Goal: Task Accomplishment & Management: Complete application form

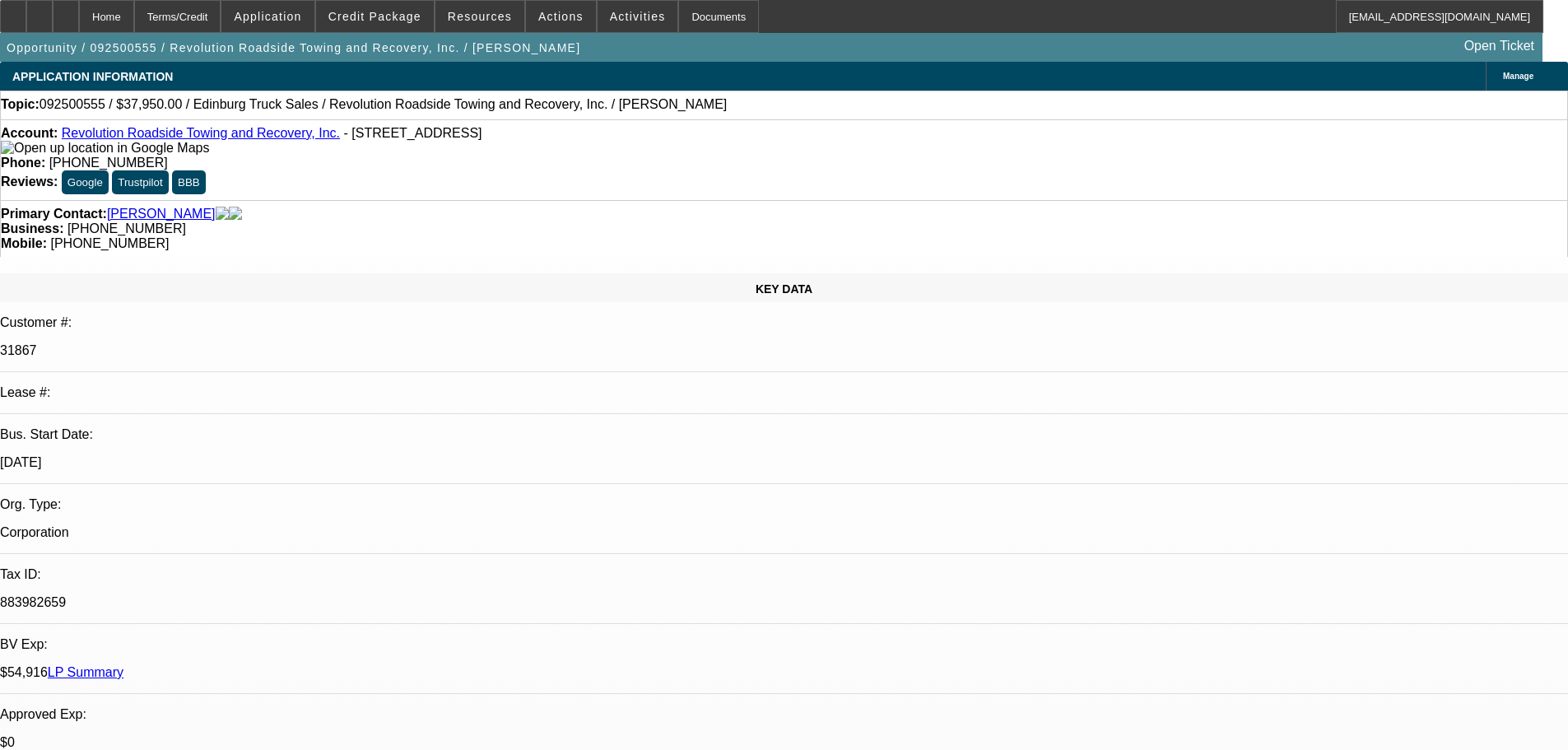
select select "0"
select select "2"
select select "0.1"
select select "4"
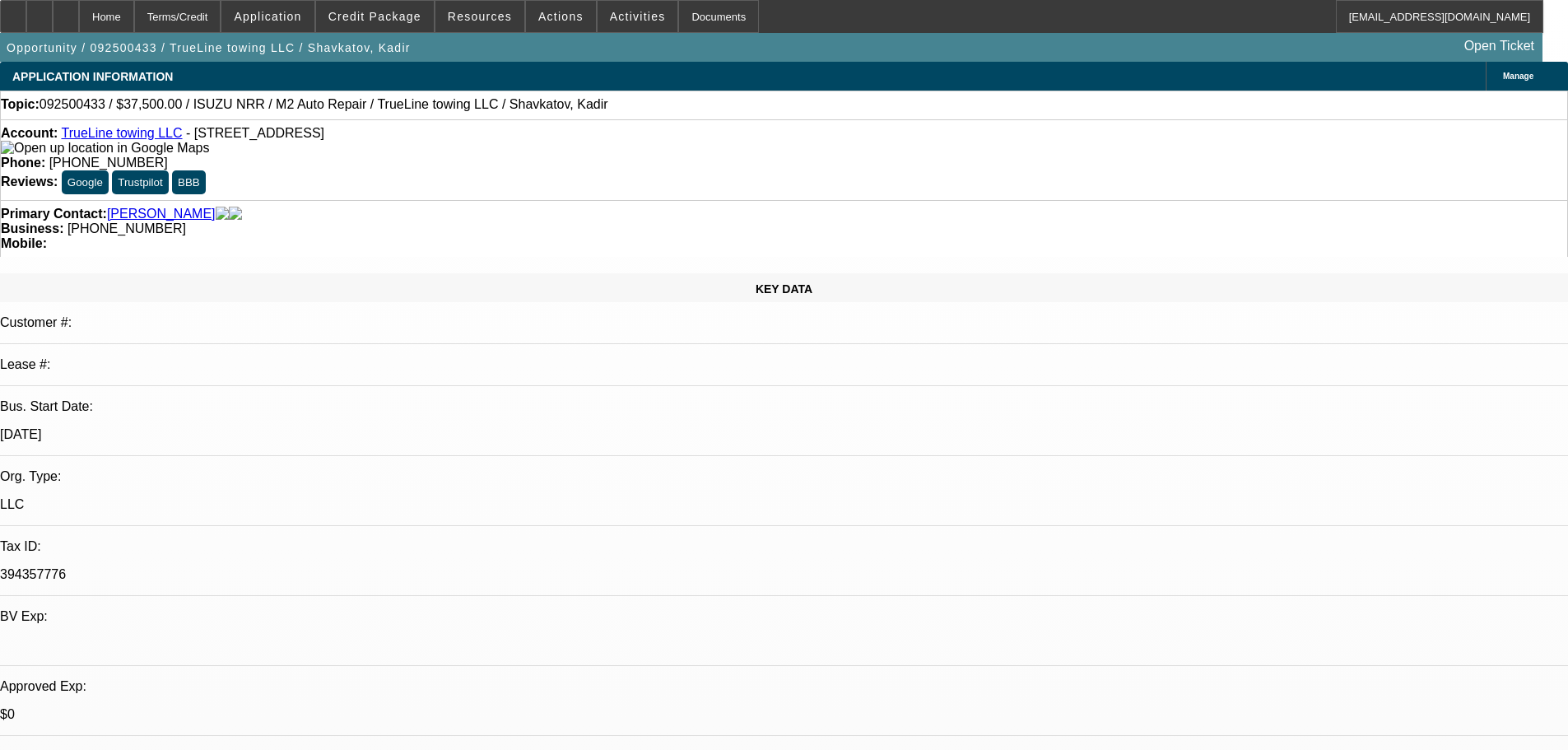
select select "0"
select select "2"
select select "0.1"
select select "4"
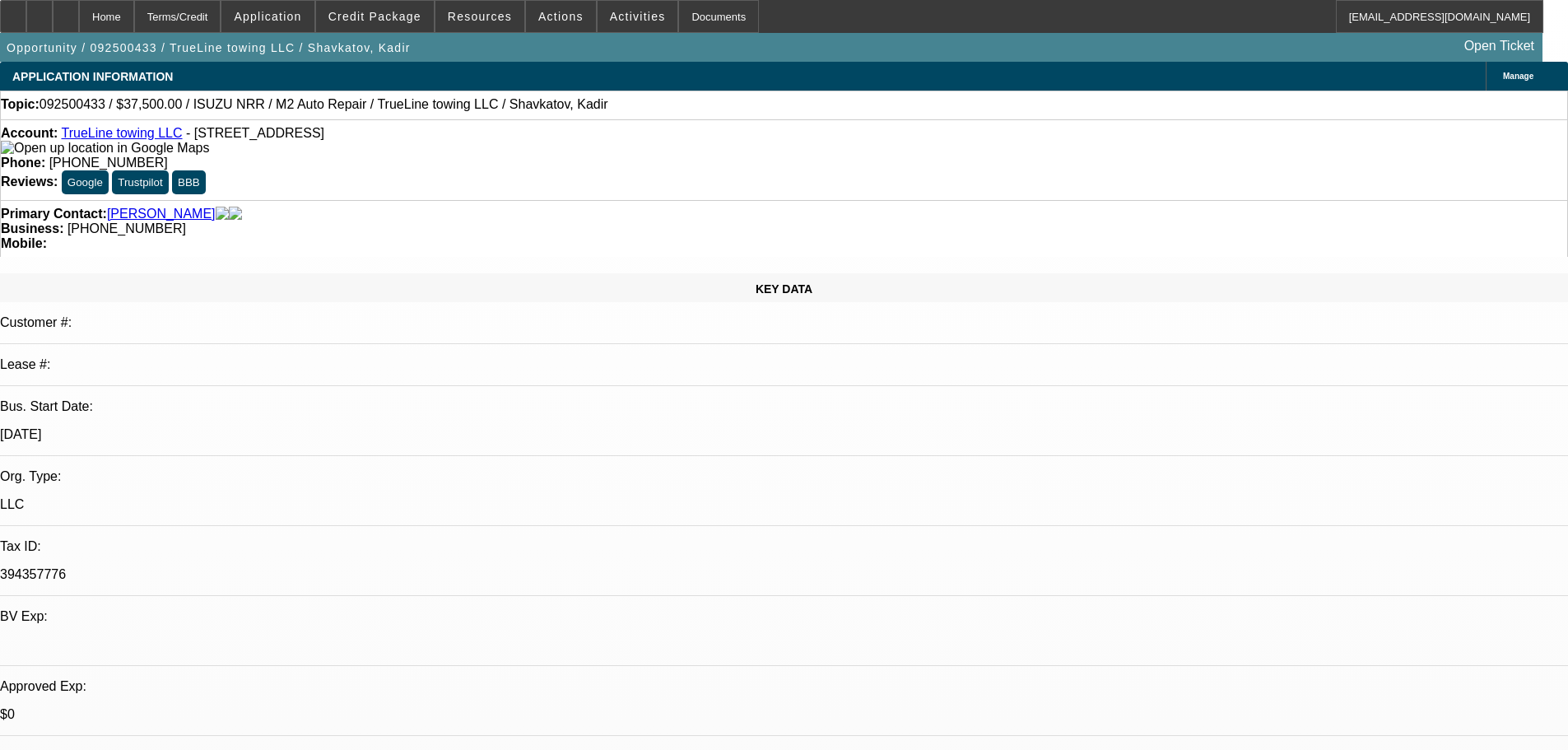
select select "0"
select select "2"
select select "0.1"
select select "4"
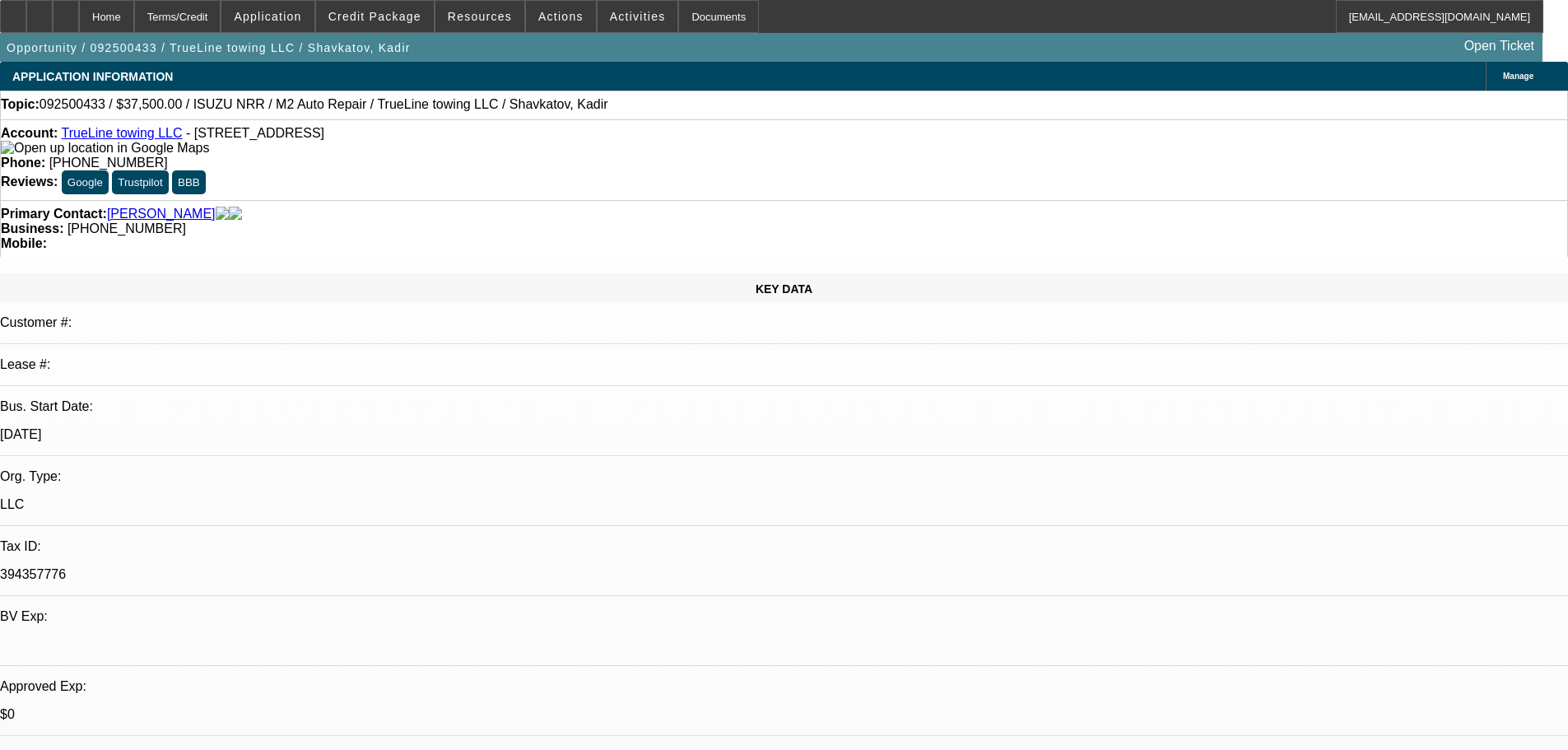
select select "0"
select select "2"
select select "0.1"
select select "4"
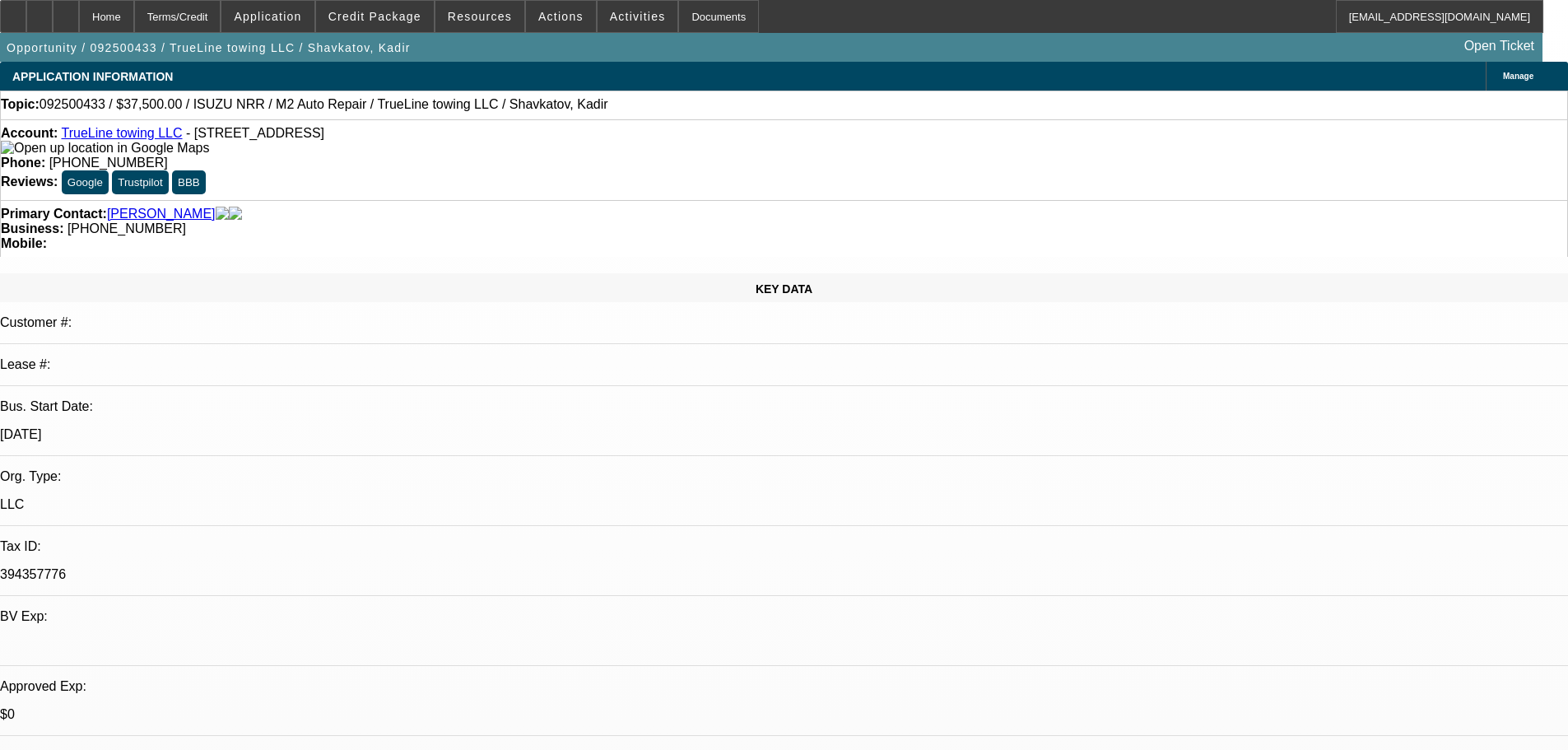
select select "0"
select select "2"
select select "0.1"
select select "4"
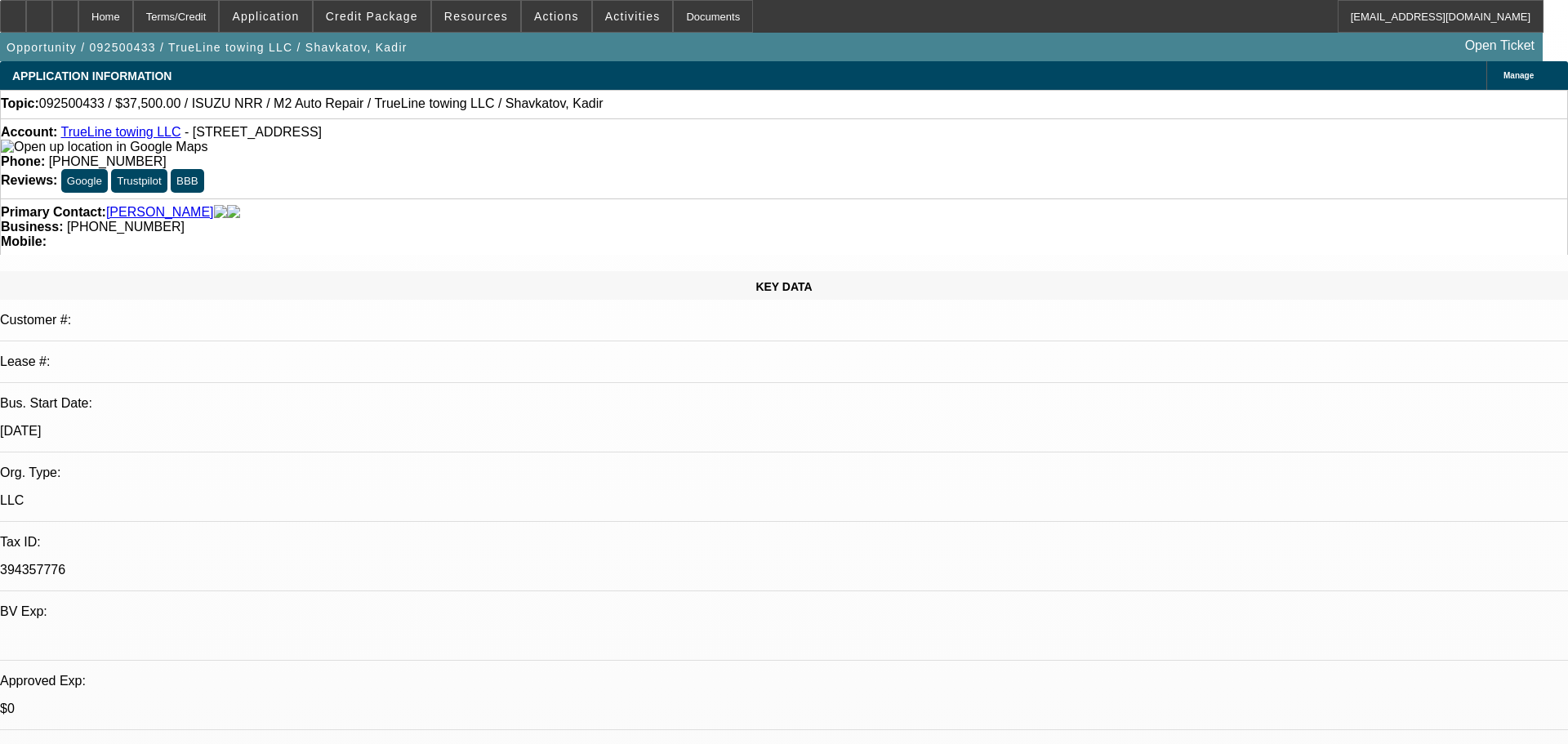
select select "0"
select select "2"
select select "0.1"
select select "4"
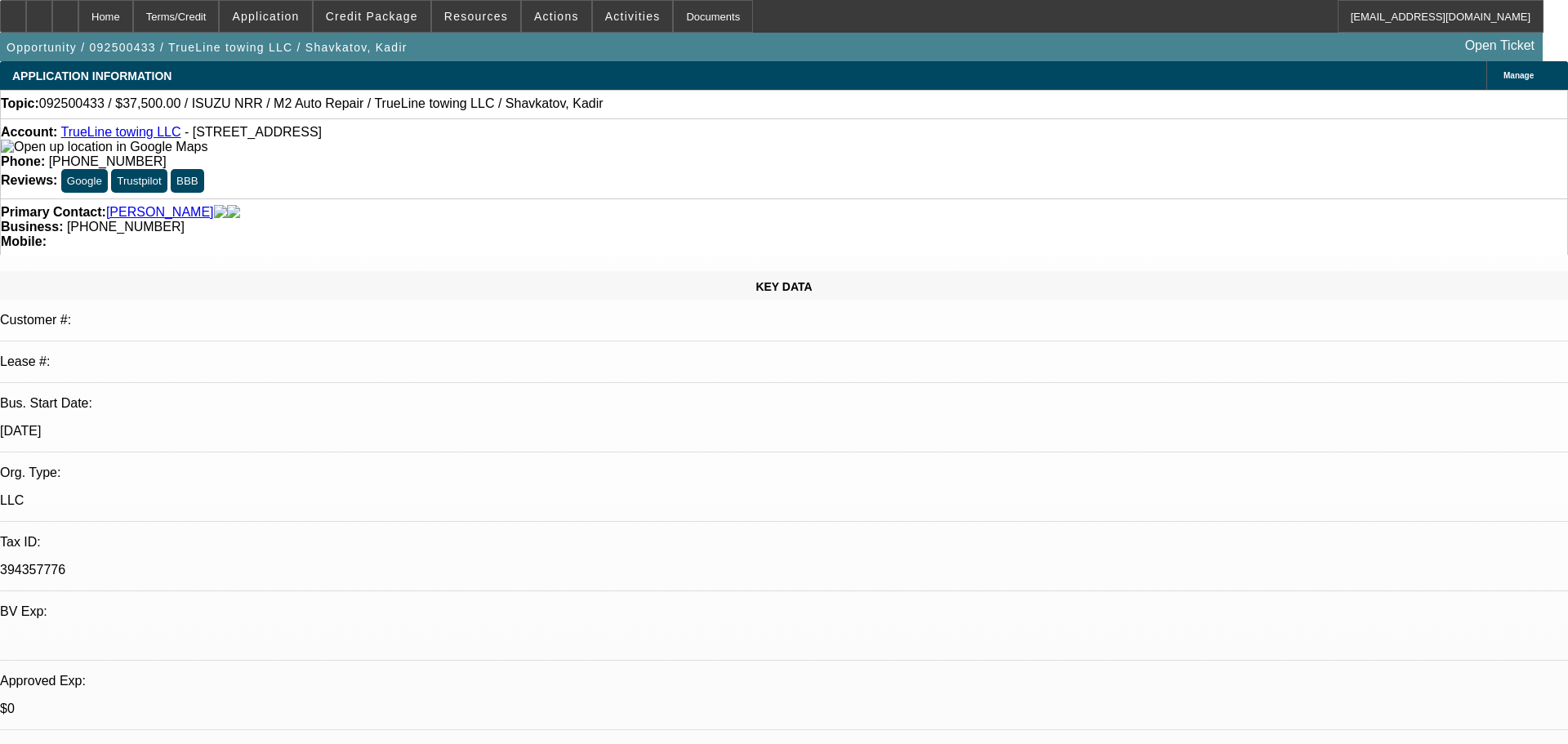
select select "0"
select select "2"
select select "0.1"
select select "4"
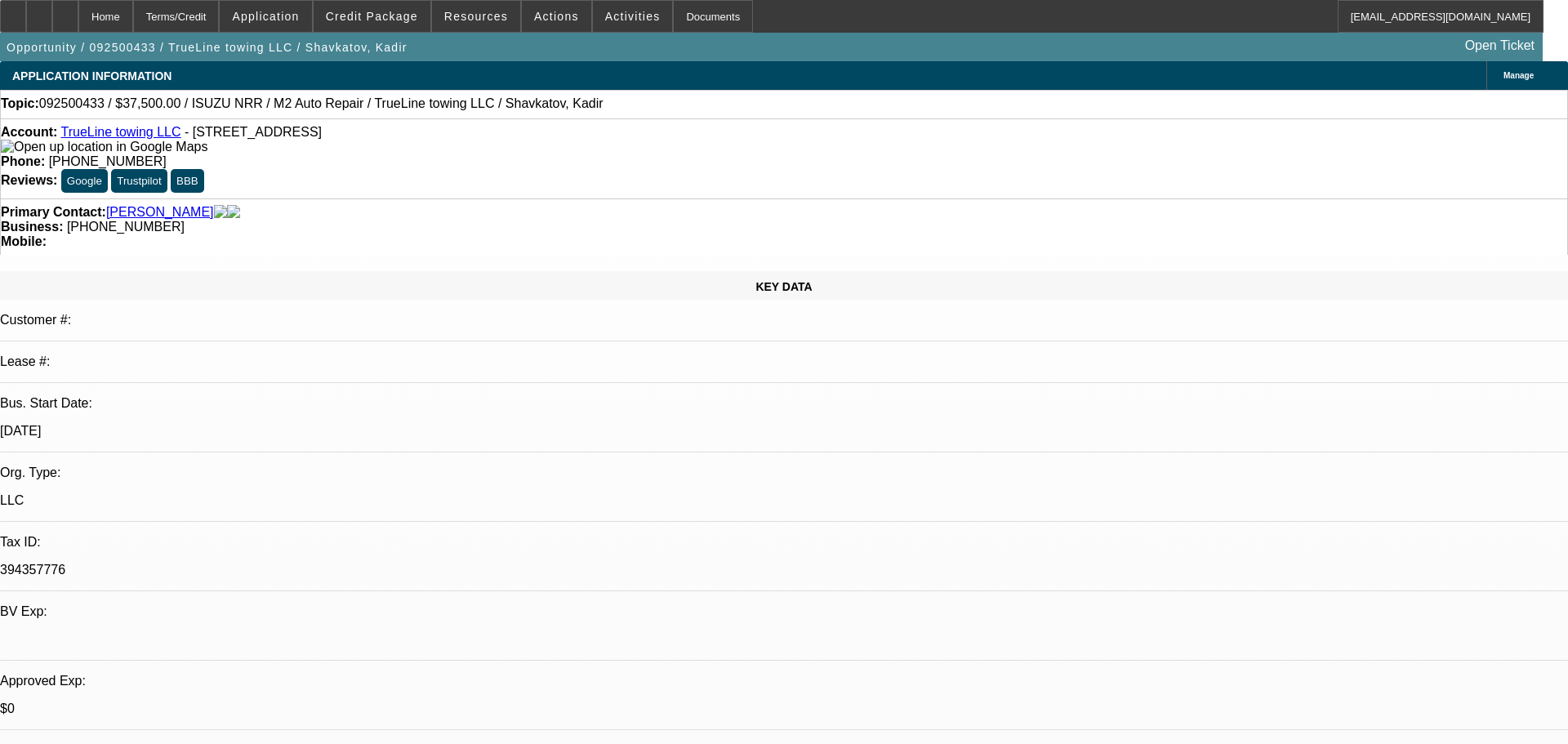
select select "0"
select select "2"
select select "0.1"
select select "4"
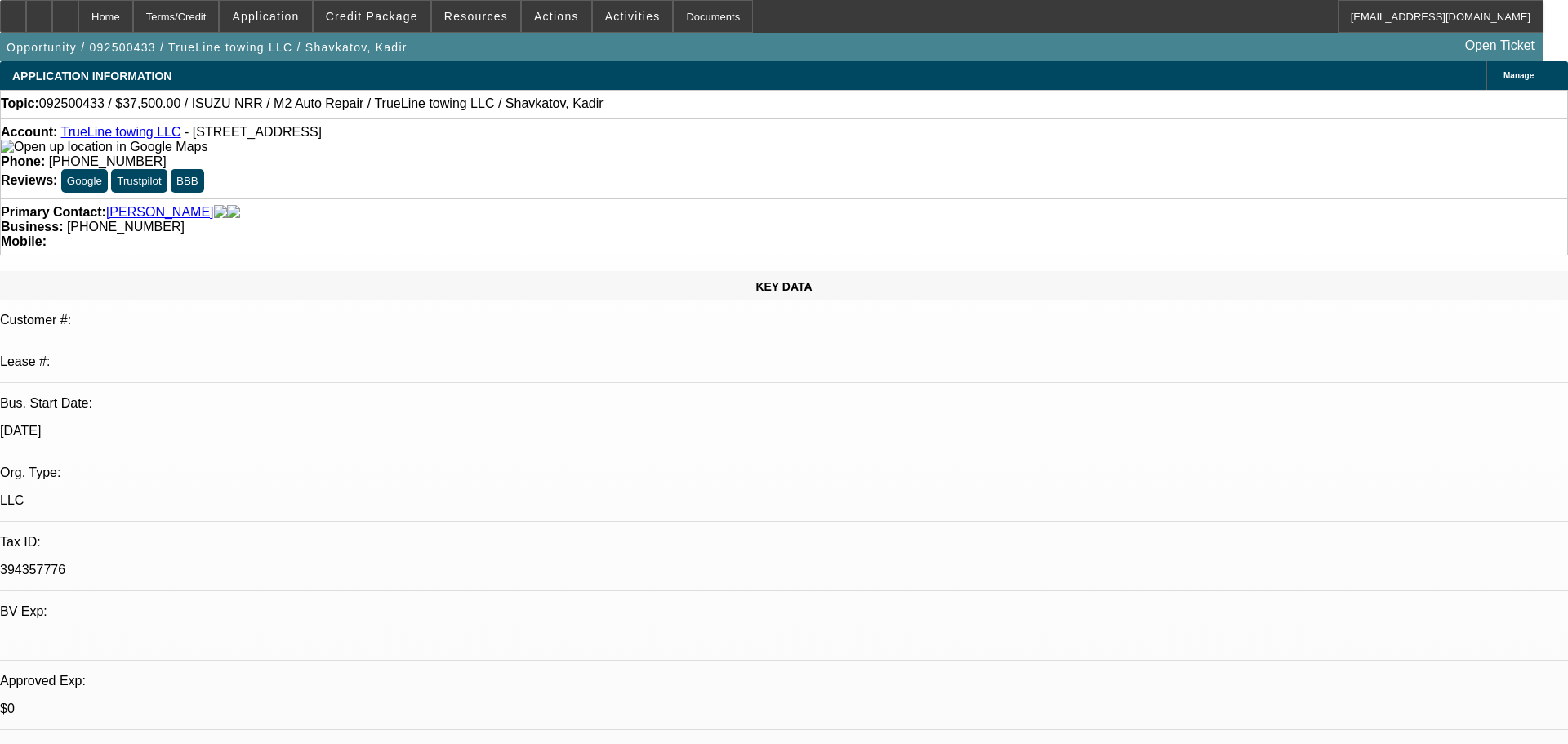
select select "0"
select select "2"
select select "0.1"
select select "4"
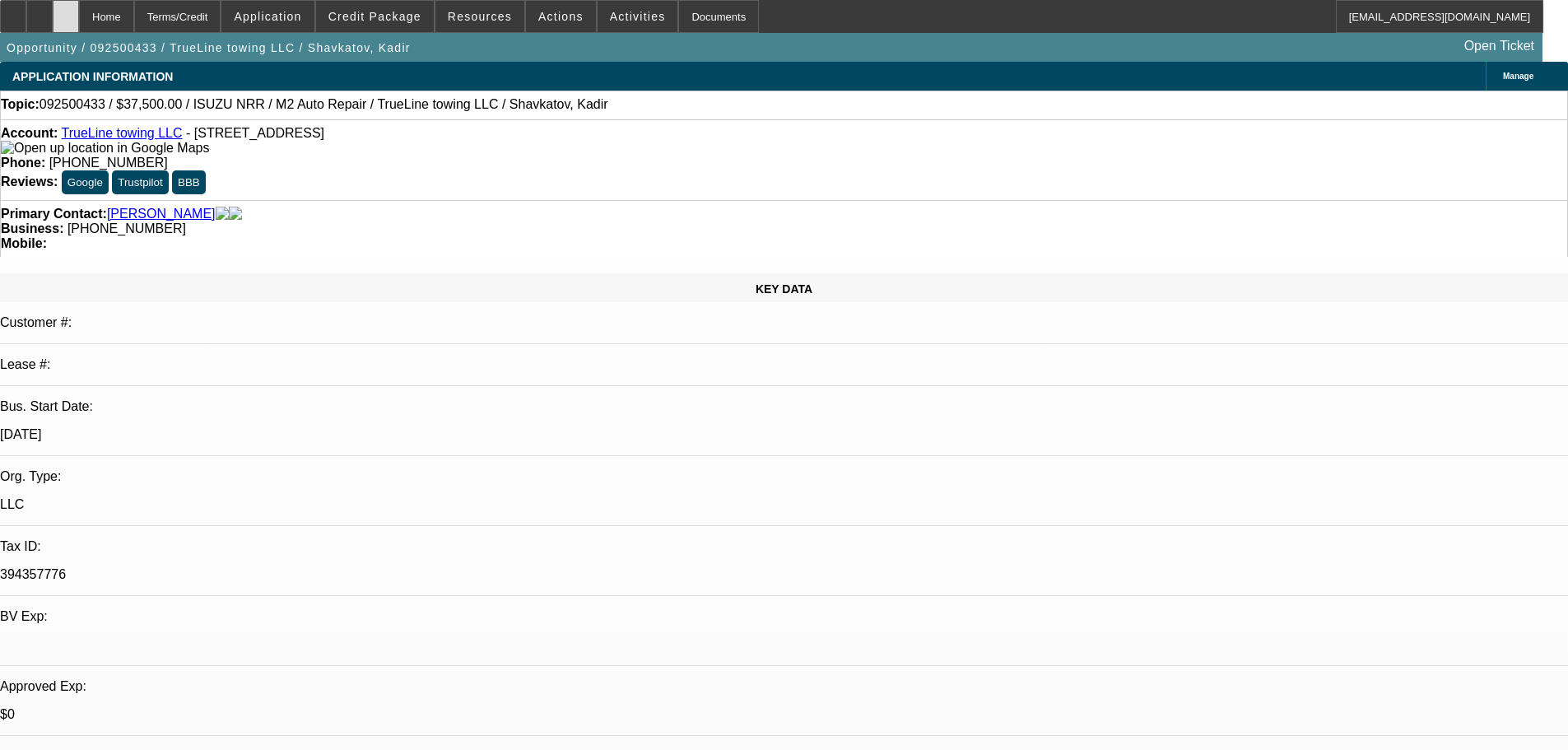
click at [66, 11] on icon at bounding box center [66, 11] width 0 height 0
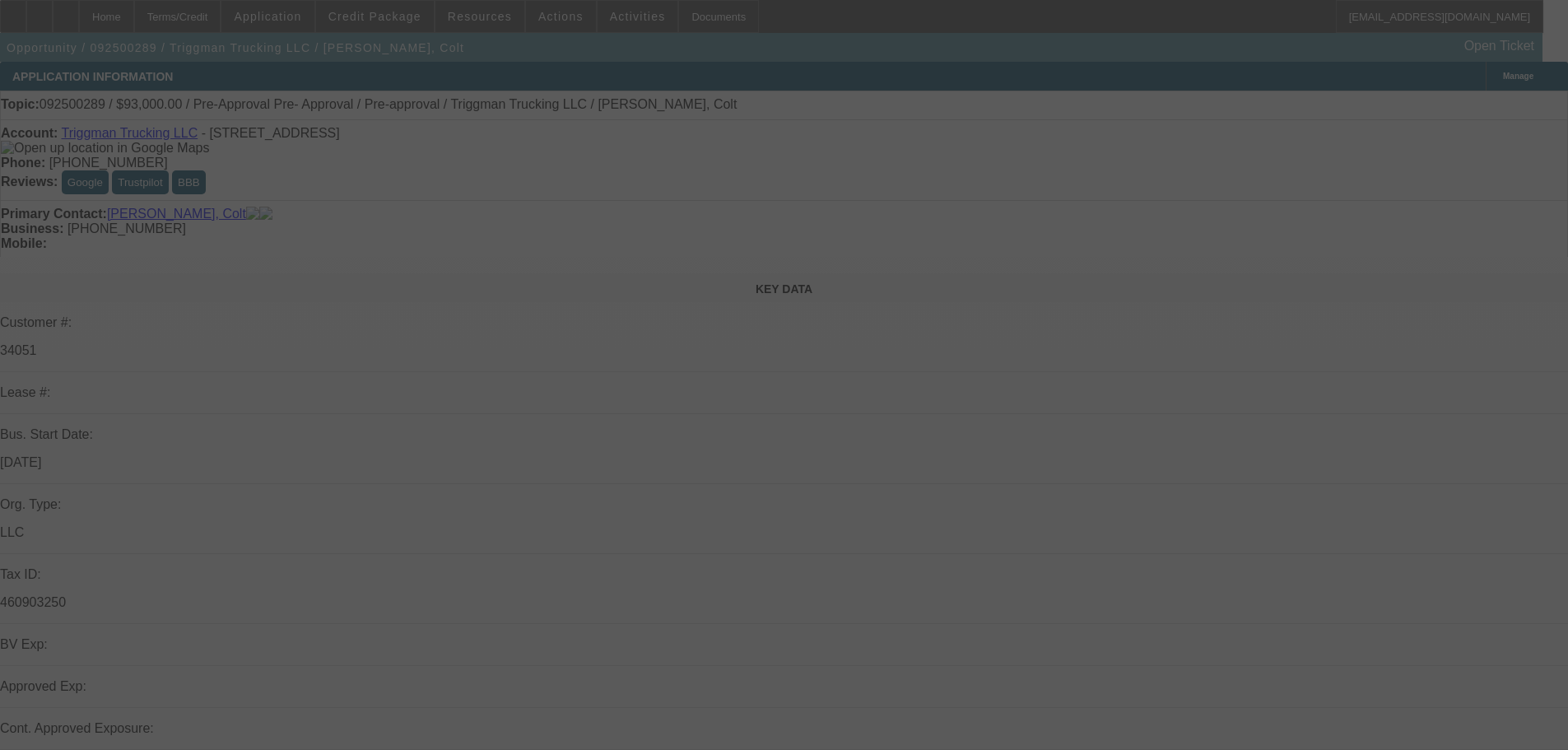
select select "0"
select select "2"
select select "0.1"
select select "4"
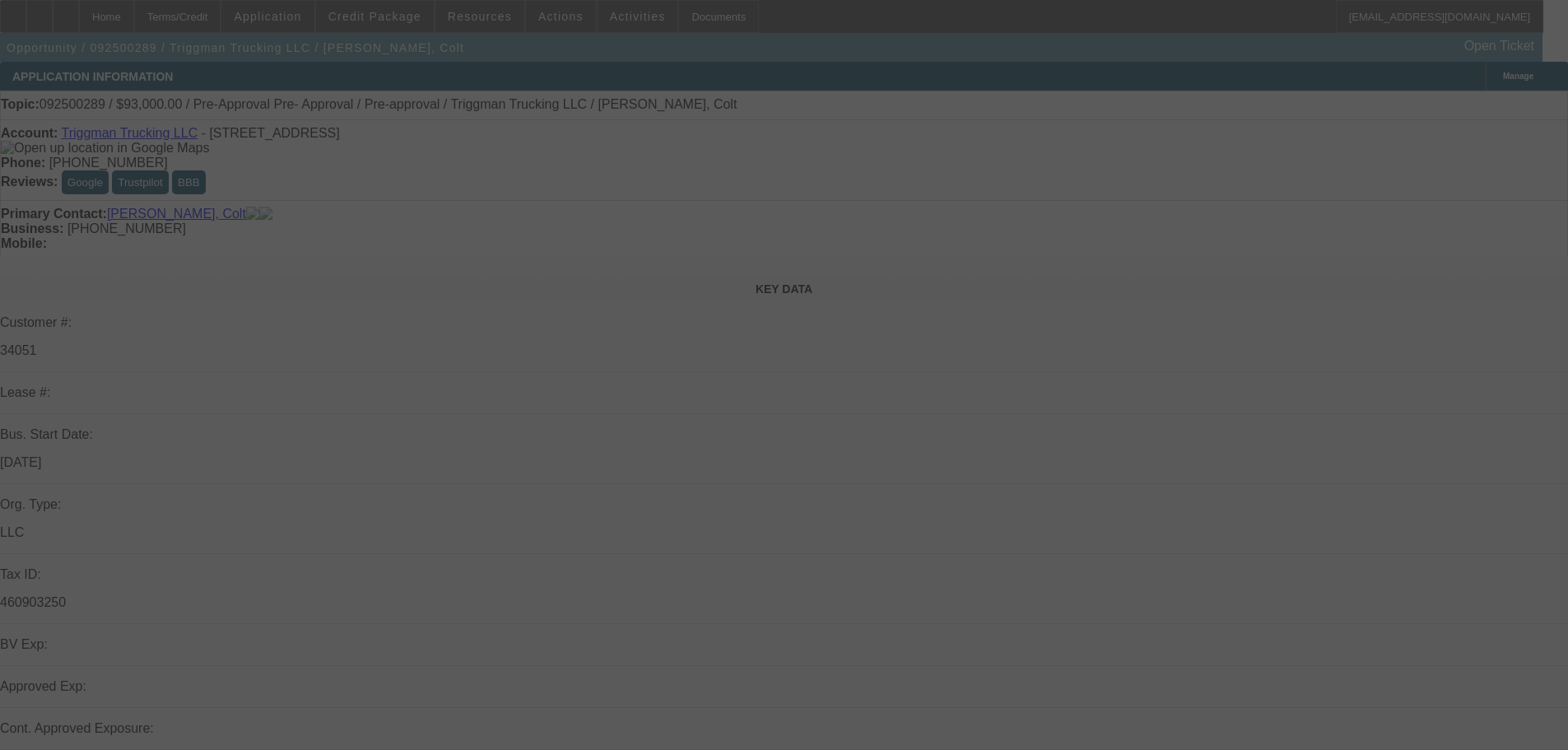
select select "0"
select select "2"
select select "0.1"
select select "4"
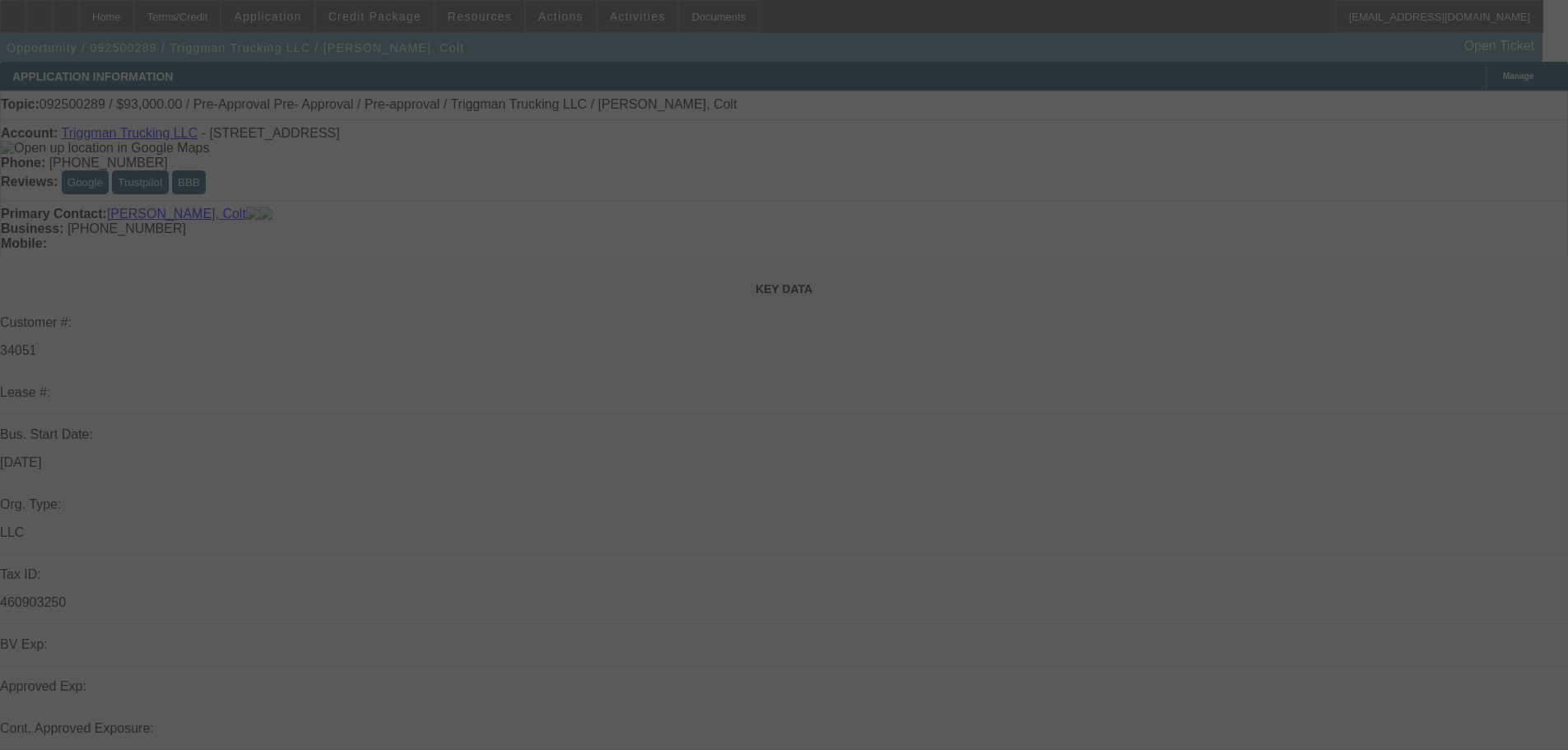
select select "0"
select select "2"
select select "0.1"
select select "4"
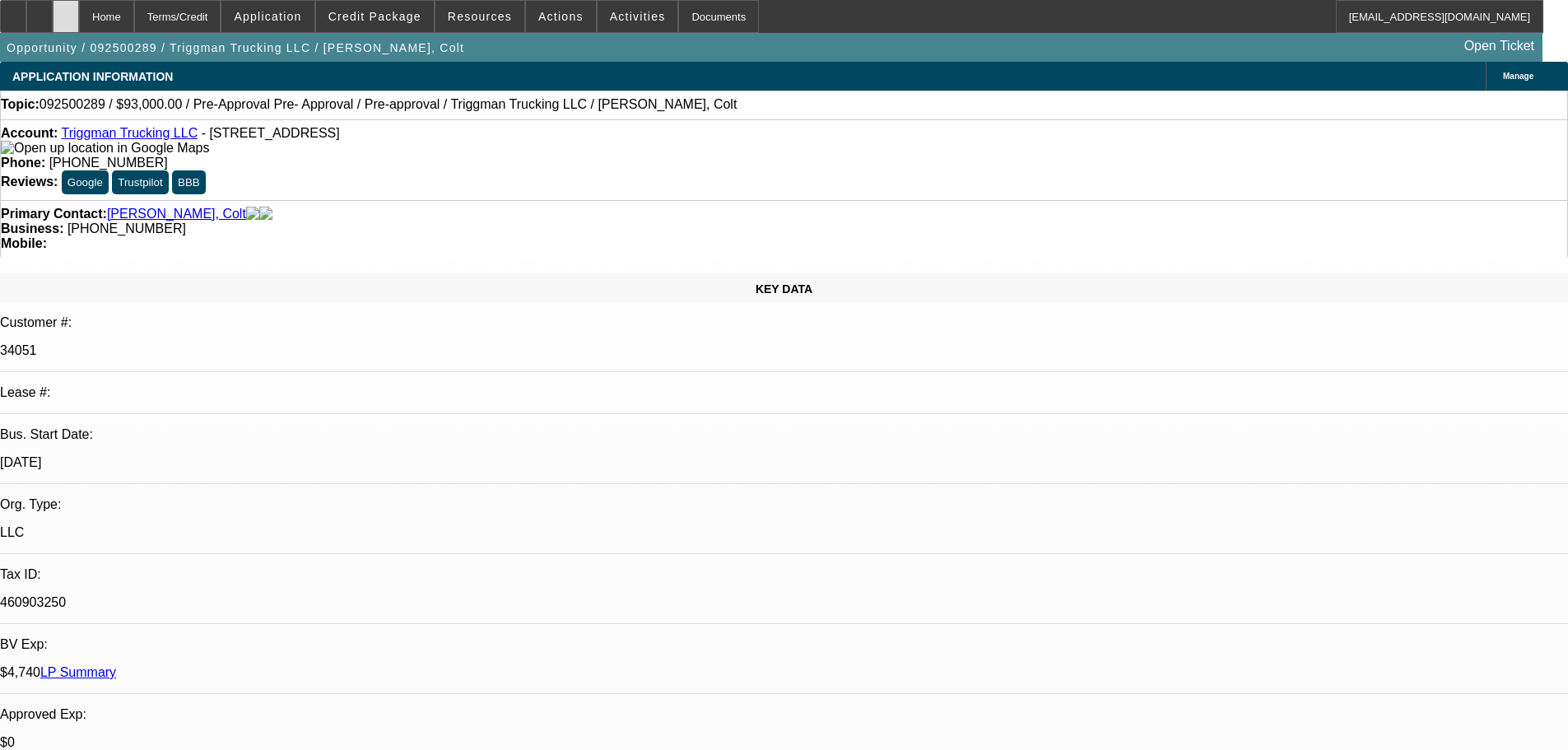
click at [66, 11] on icon at bounding box center [66, 11] width 0 height 0
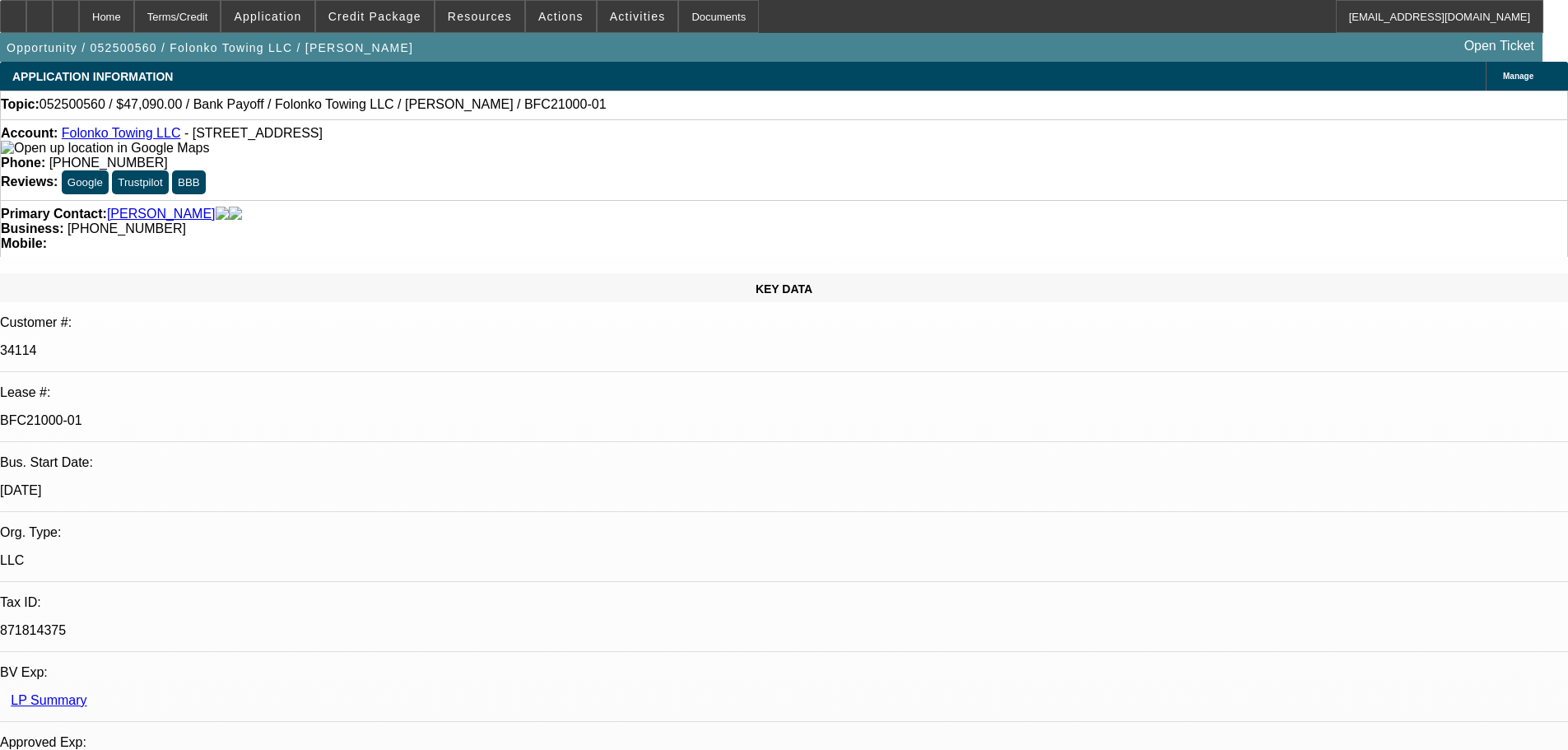
select select "0"
select select "2"
select select "0.1"
select select "4"
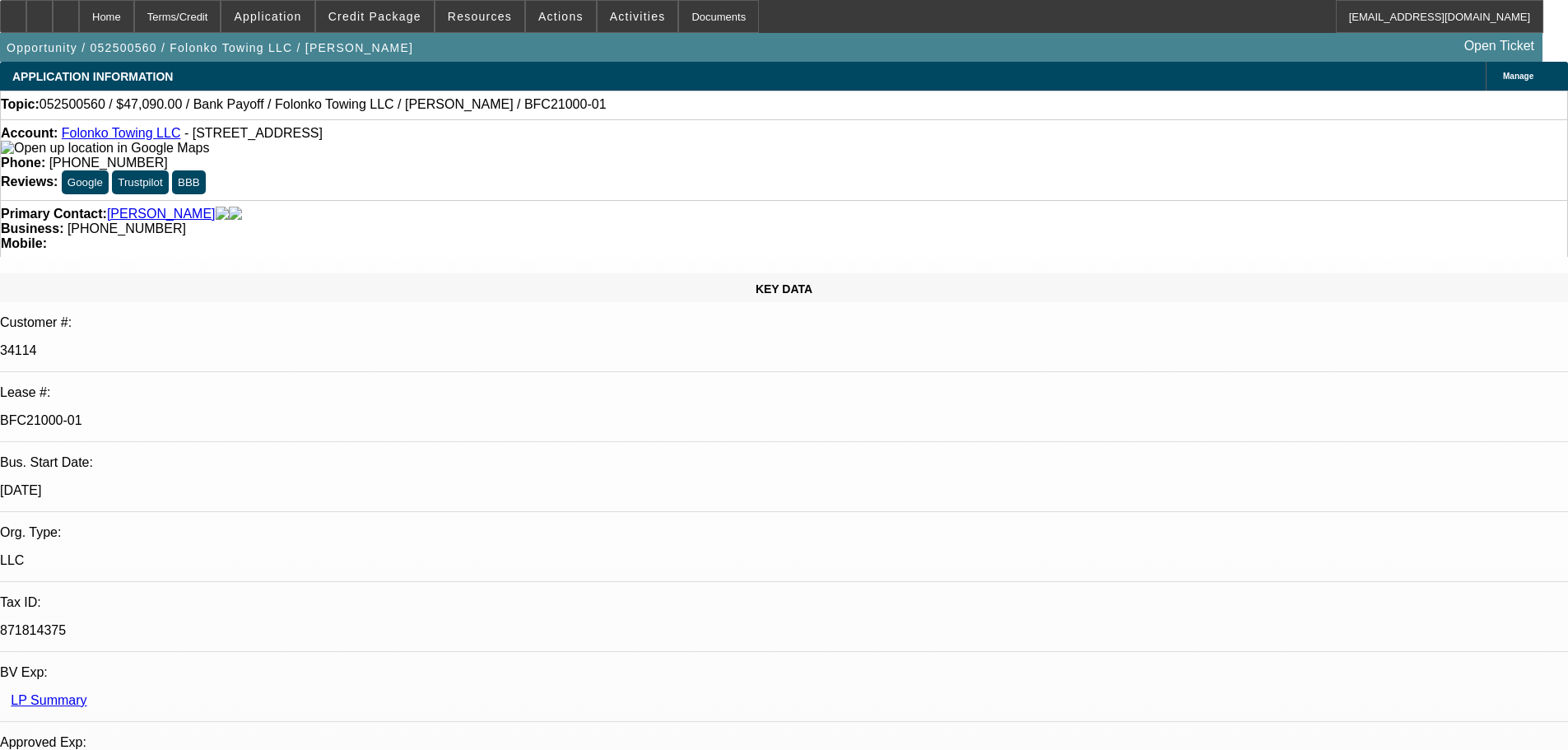
select select "0"
select select "2"
select select "0.1"
select select "4"
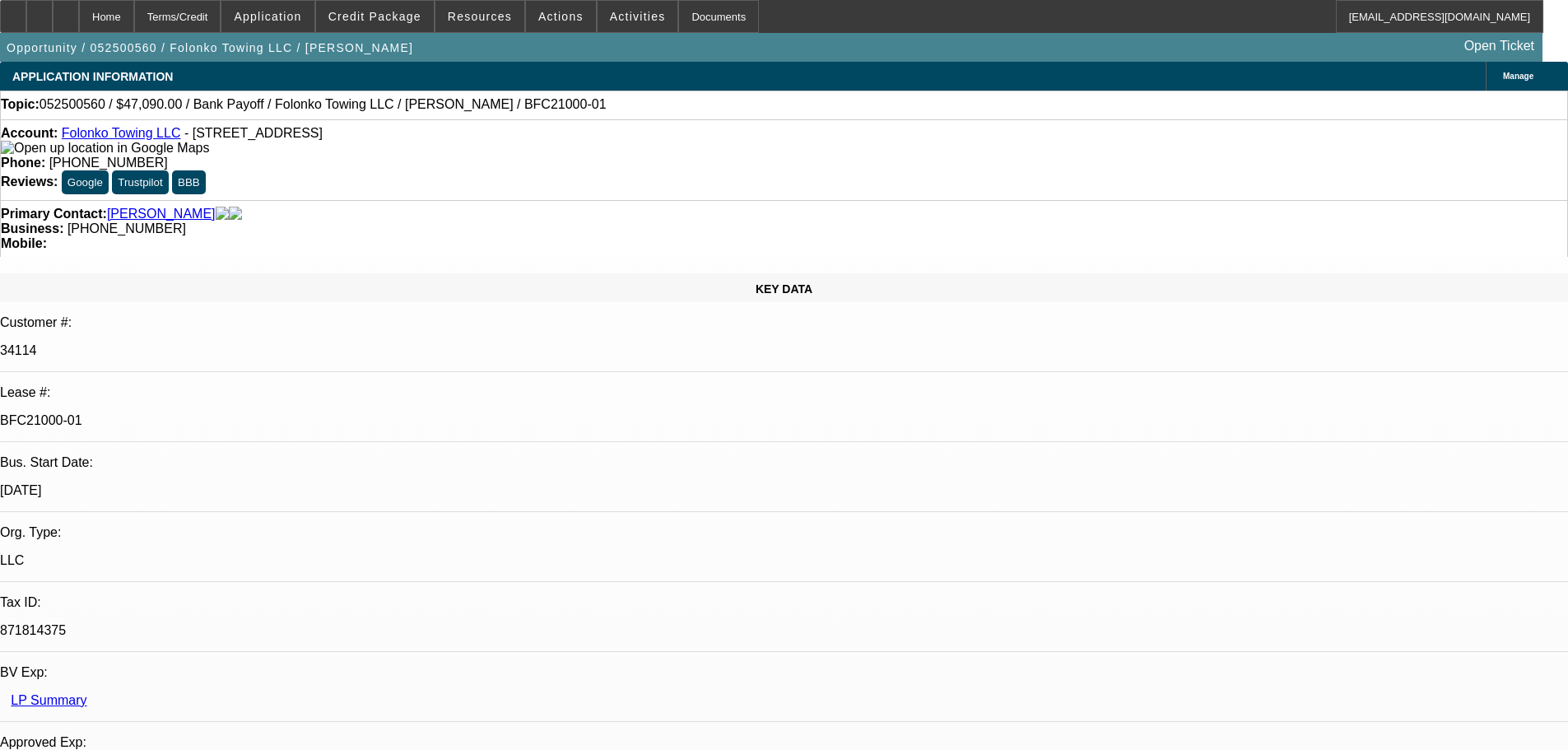
select select "0"
select select "2"
select select "0.1"
select select "4"
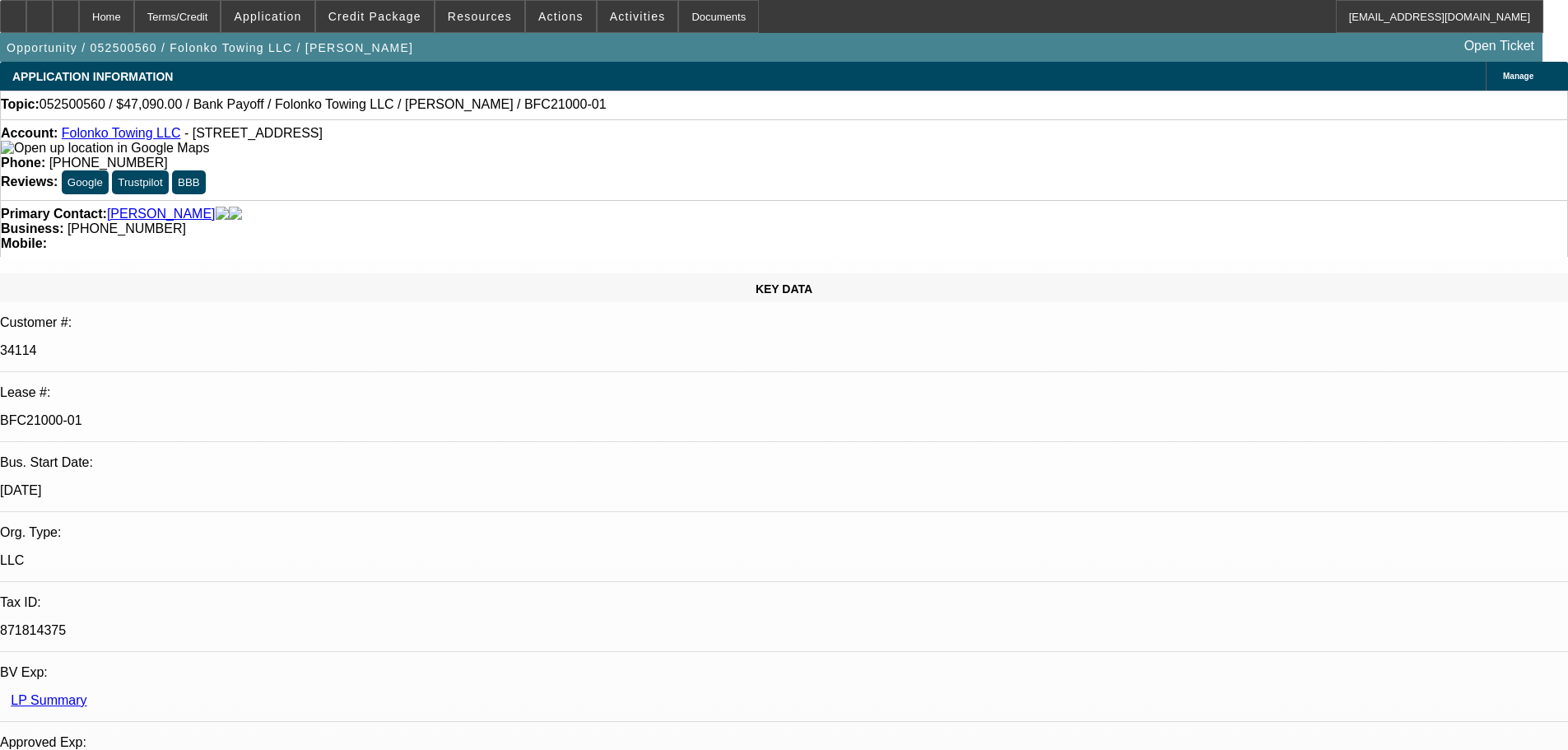
select select "0"
select select "2"
select select "0.1"
select select "4"
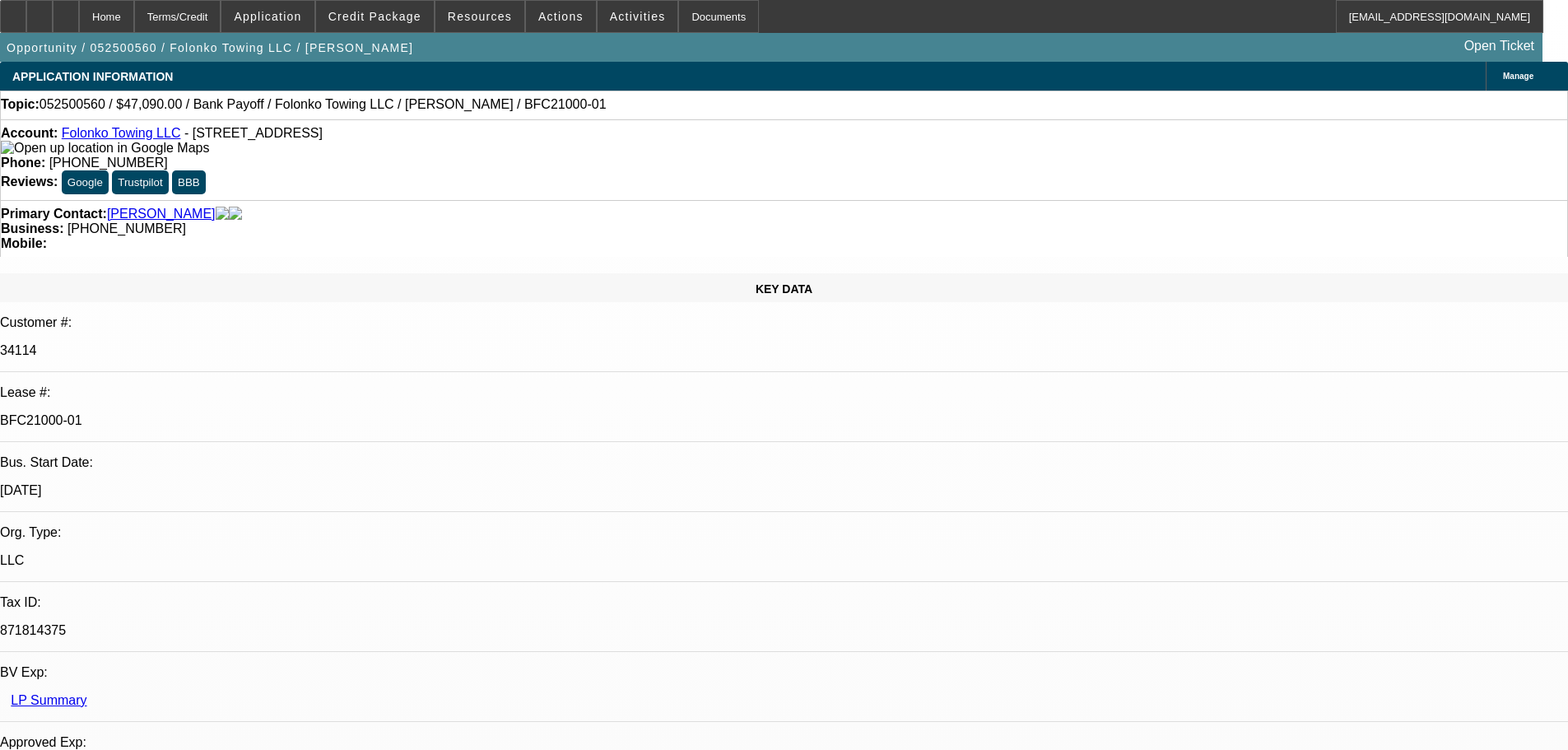
scroll to position [673, 0]
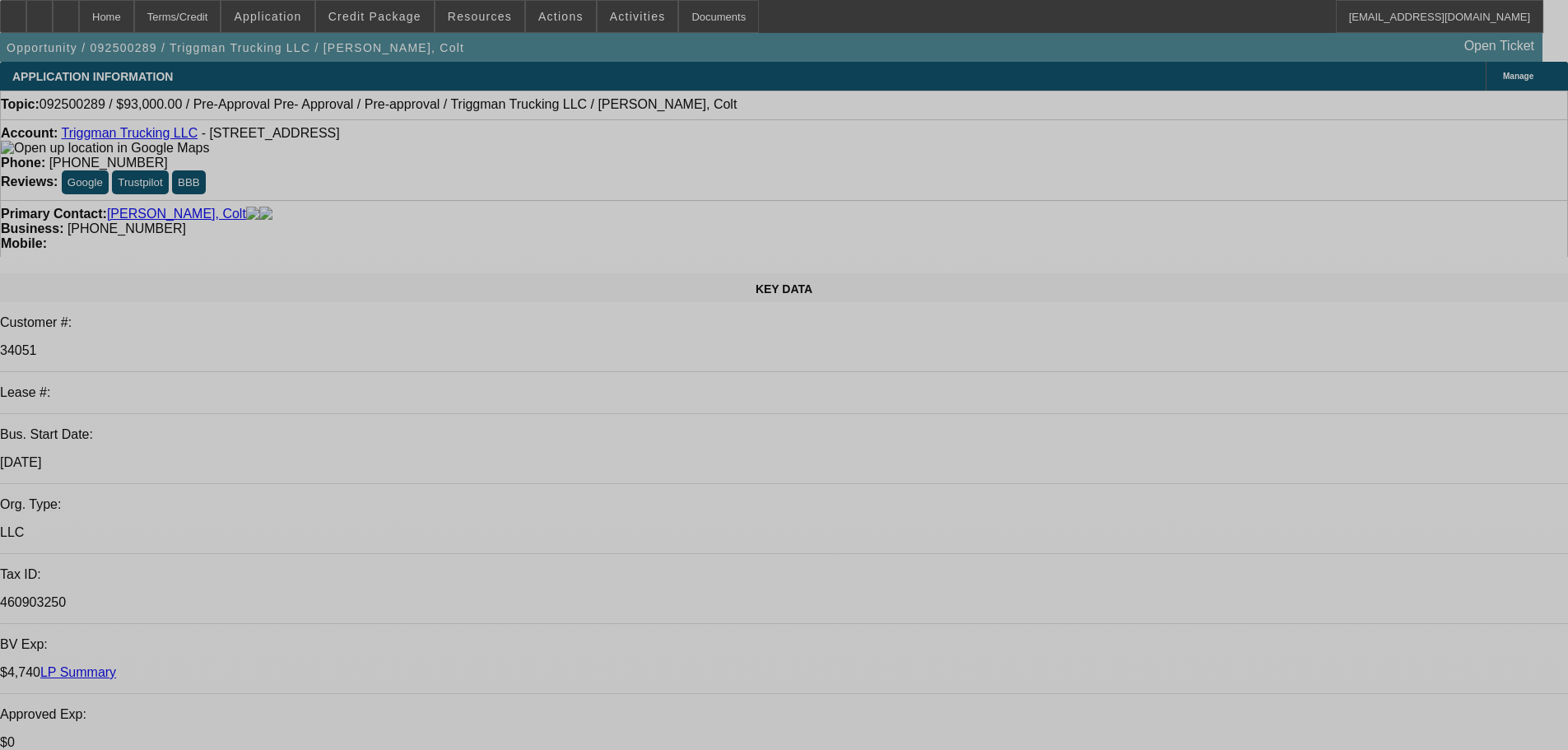
select select "0"
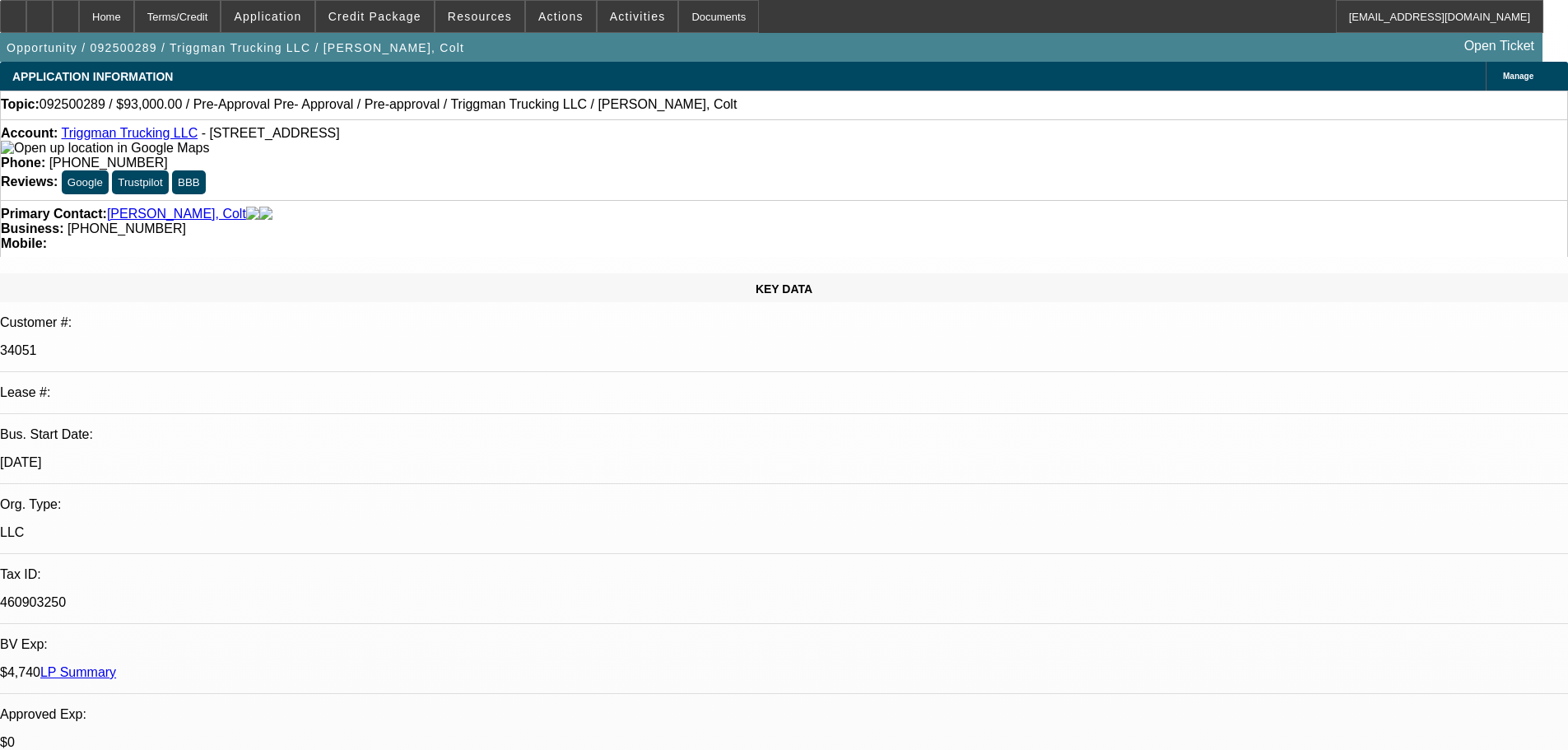
select select "0.1"
select select "0"
select select "0.1"
select select "0"
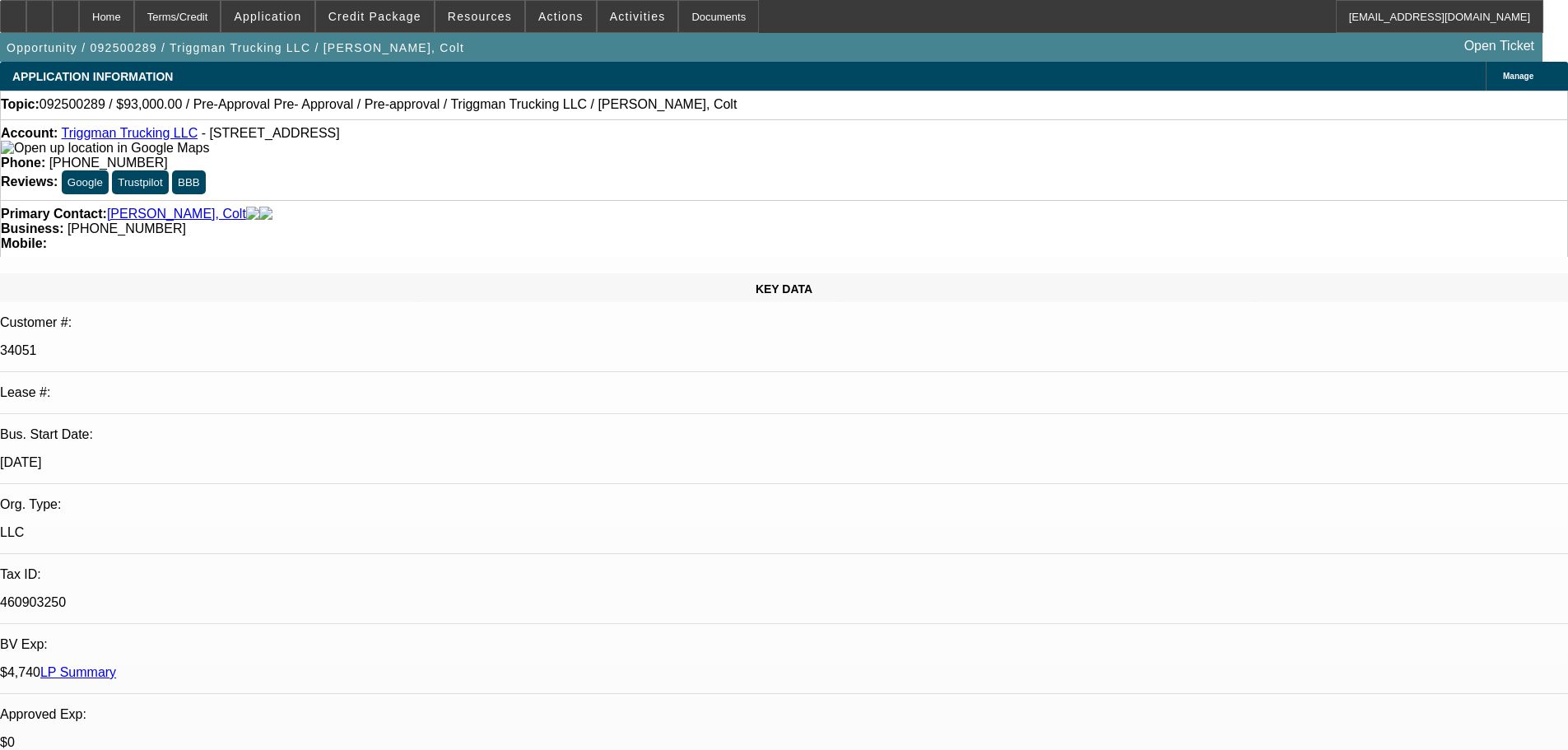
select select "0"
select select "0.1"
select select "2"
select select "4"
select select "2"
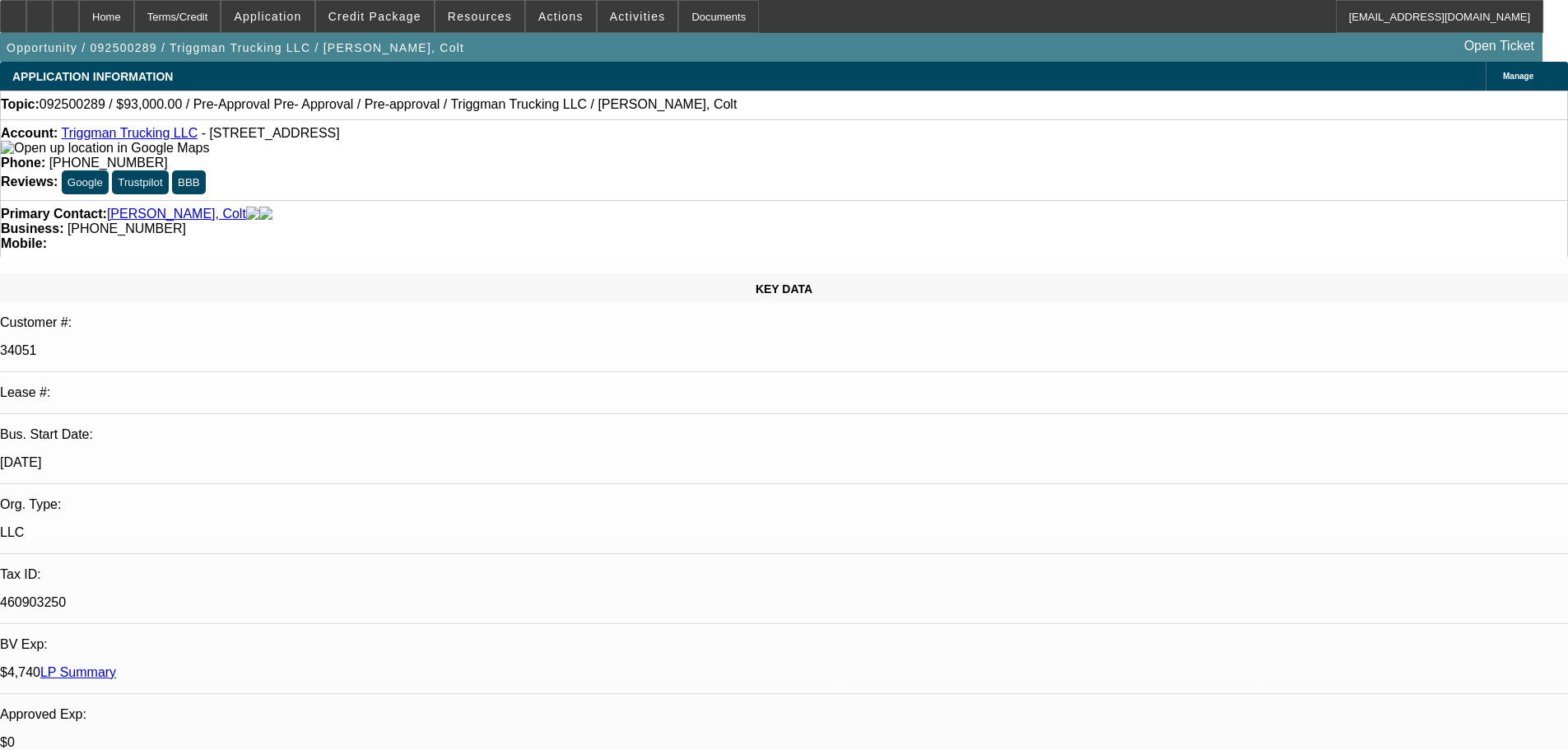
select select "4"
select select "2"
select select "4"
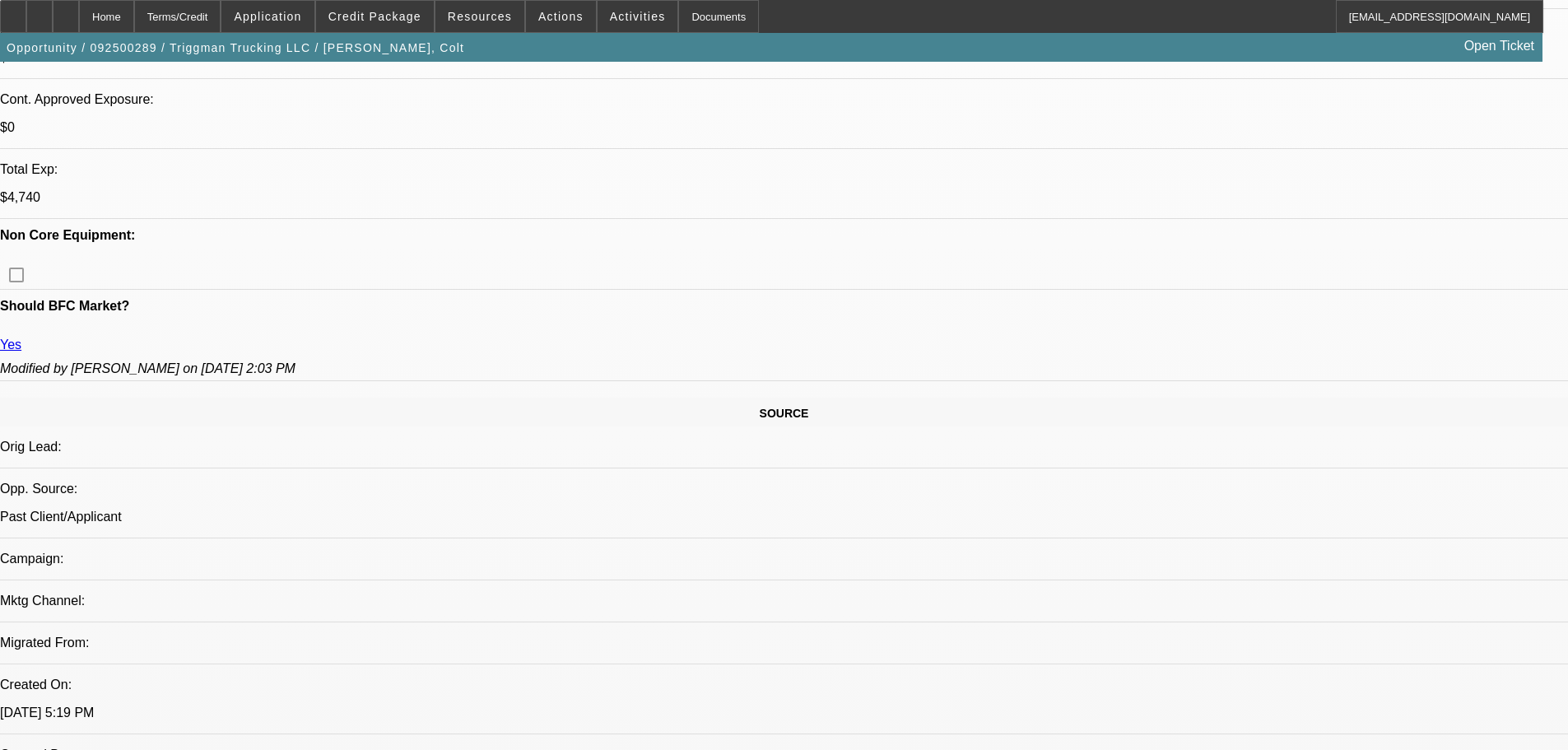
scroll to position [551, 0]
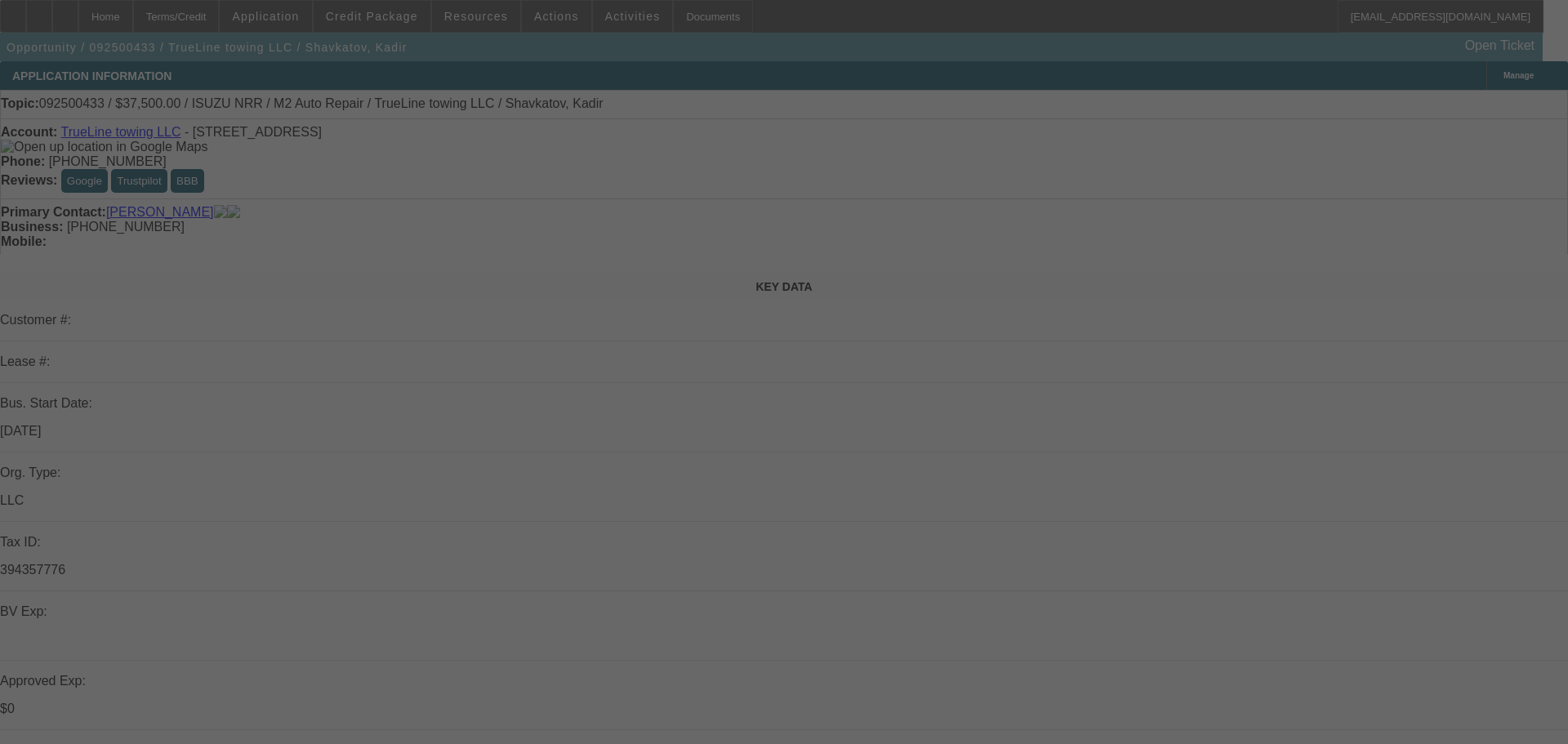
select select "0"
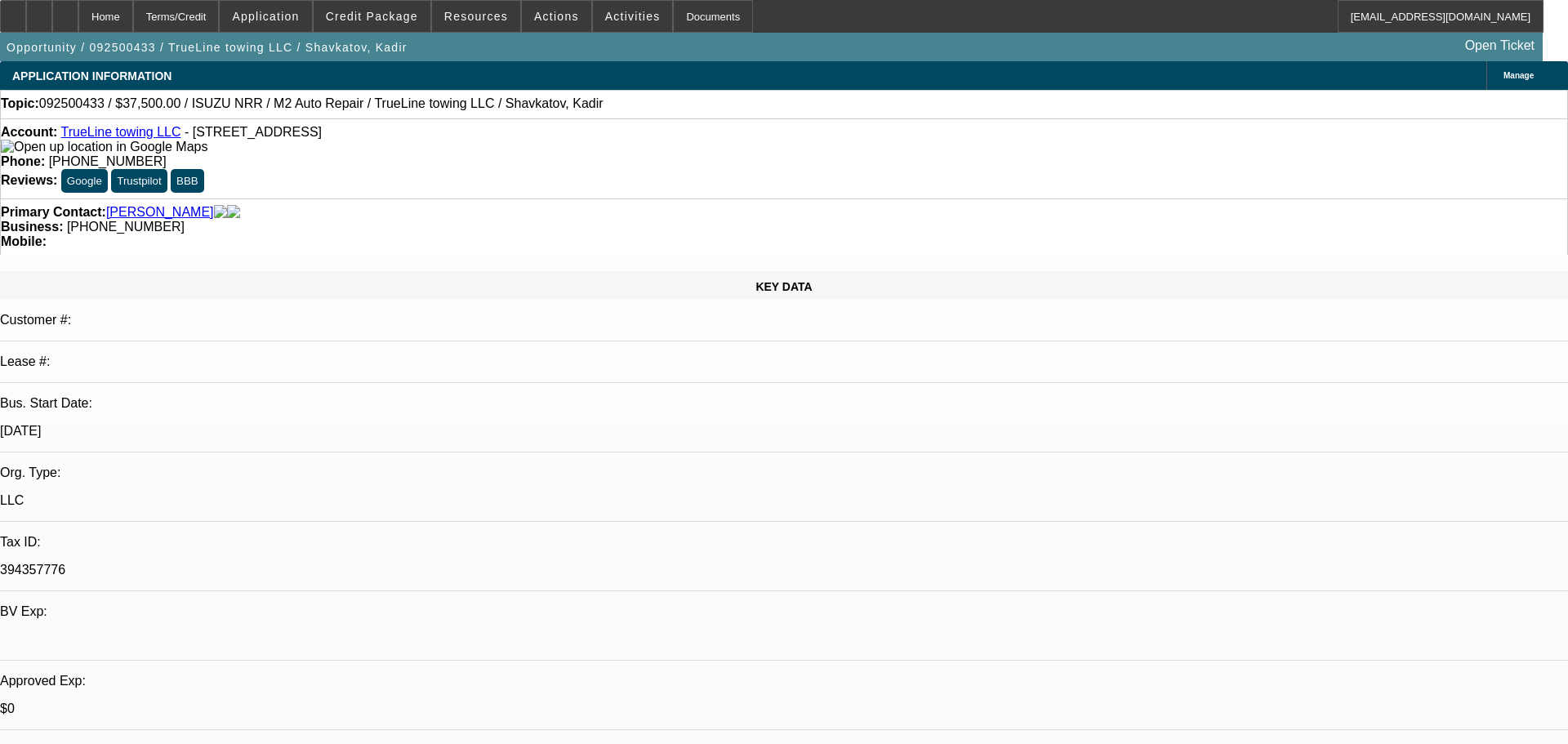
select select "2"
select select "0.1"
select select "4"
select select "0"
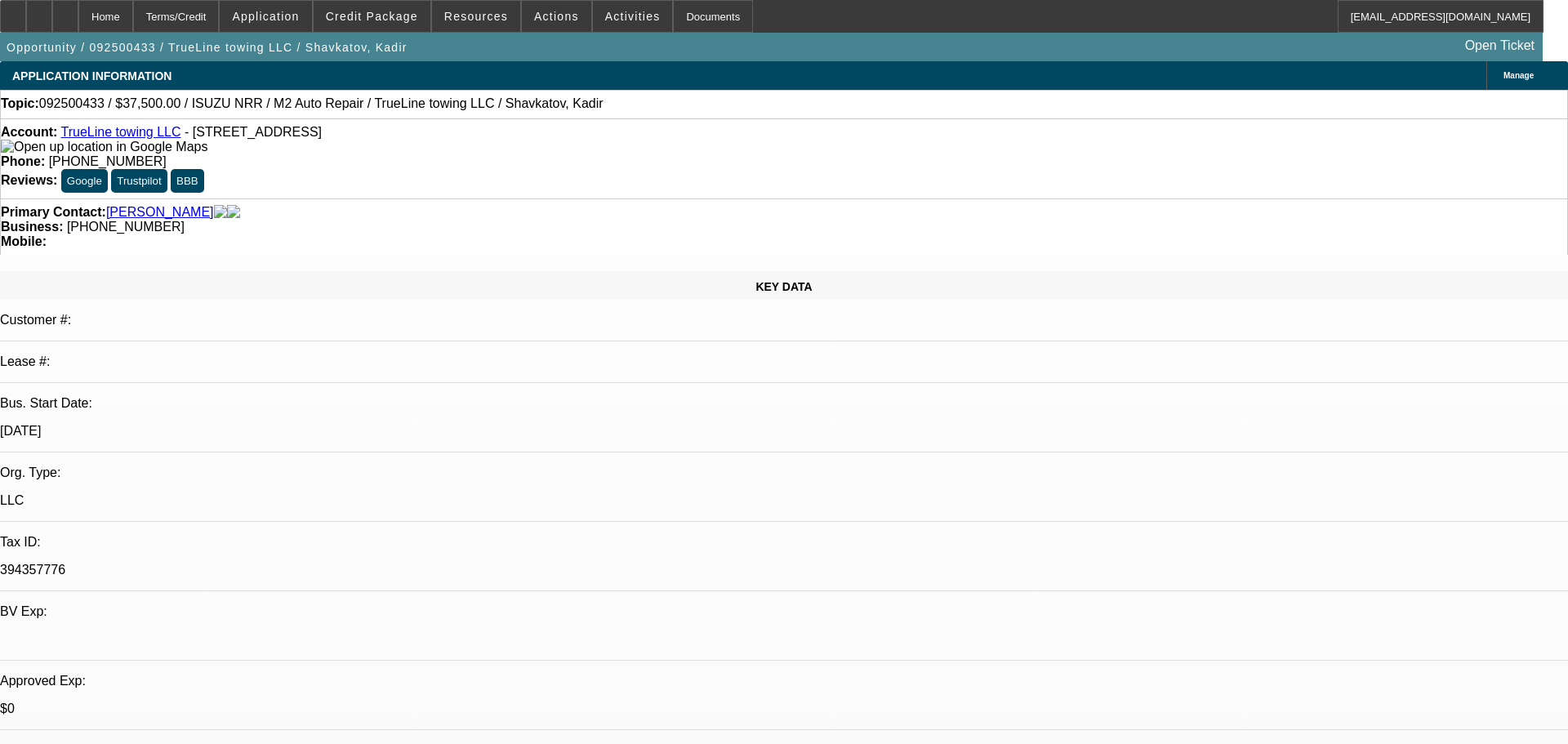
select select "2"
select select "0.1"
select select "4"
select select "0"
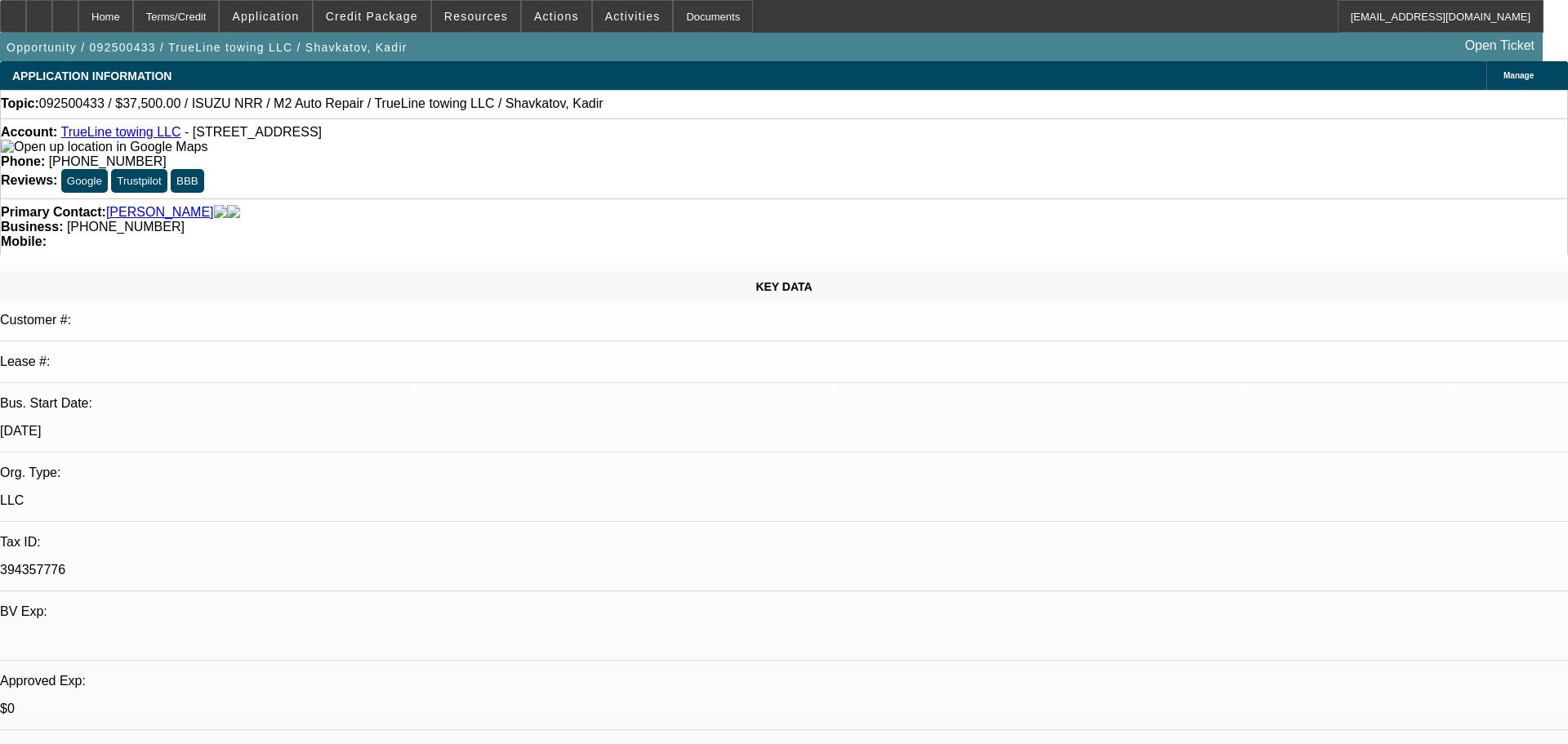
select select "2"
select select "0.1"
select select "4"
select select "0"
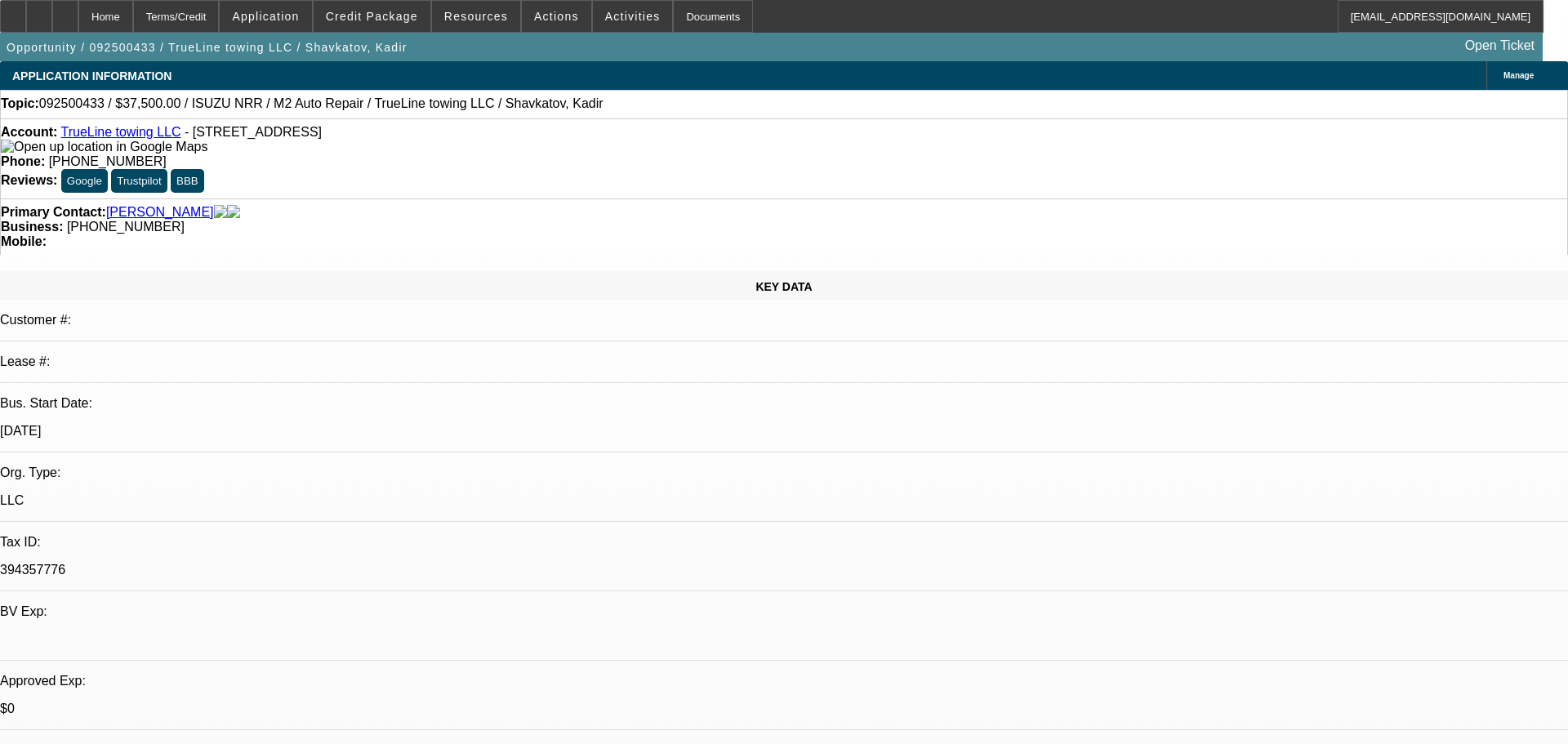
select select "2"
select select "0.1"
select select "4"
